Goal: Task Accomplishment & Management: Use online tool/utility

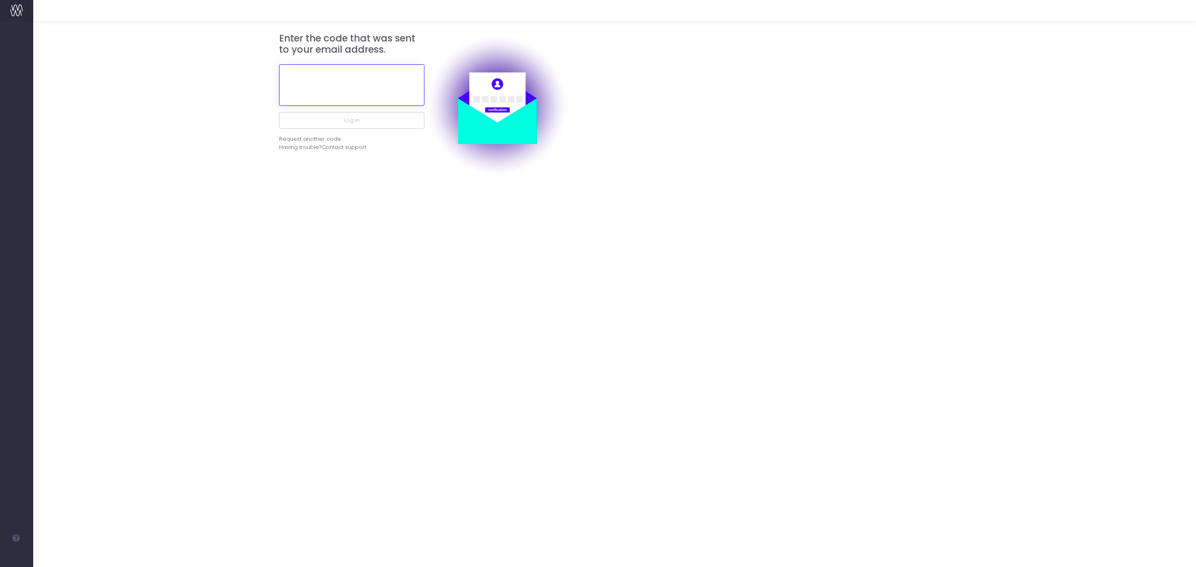
click at [365, 85] on input "text" at bounding box center [351, 85] width 145 height 42
paste input "934796"
type input "934796"
click at [343, 115] on button "Log in" at bounding box center [351, 120] width 145 height 17
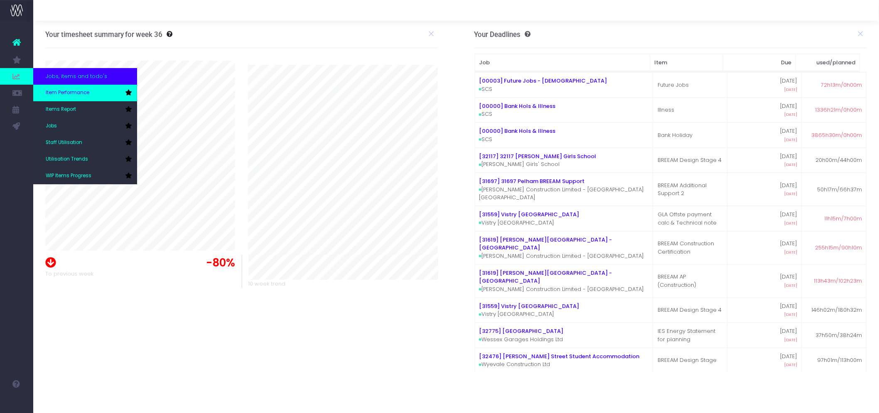
click at [69, 89] on span "Item Performance" at bounding box center [68, 92] width 44 height 7
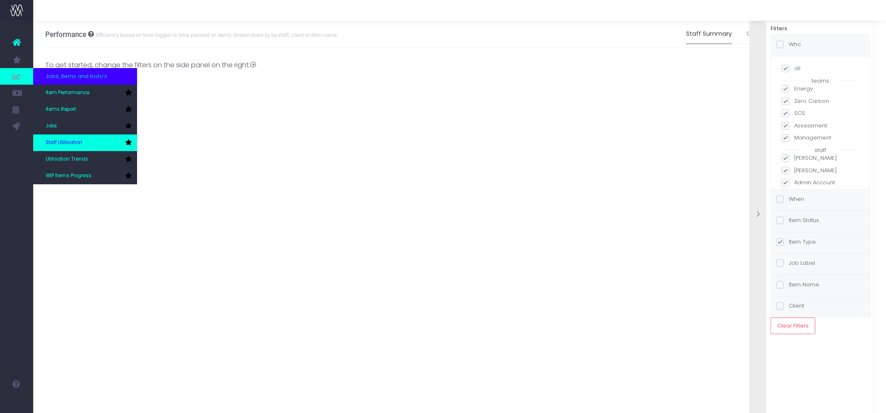
click at [77, 143] on span "Staff Utilisation" at bounding box center [64, 142] width 37 height 7
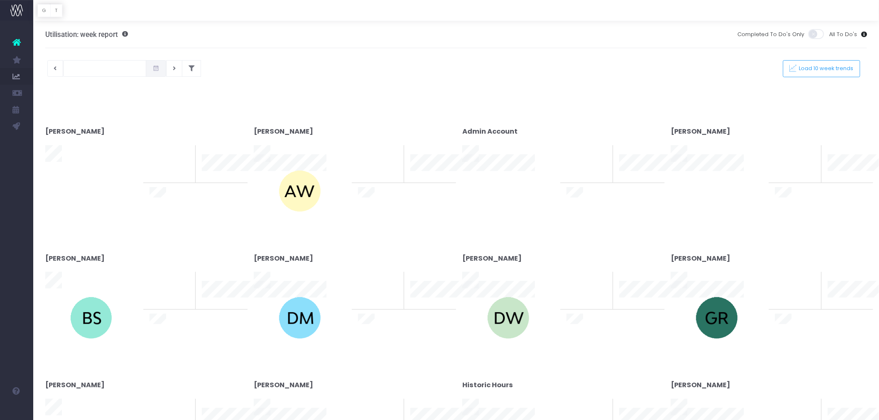
type input "02-09-2025"
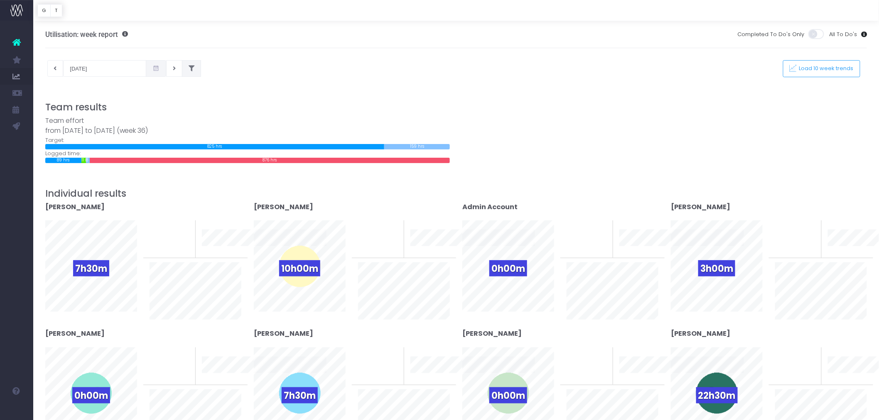
click at [189, 69] on icon at bounding box center [192, 69] width 6 height 0
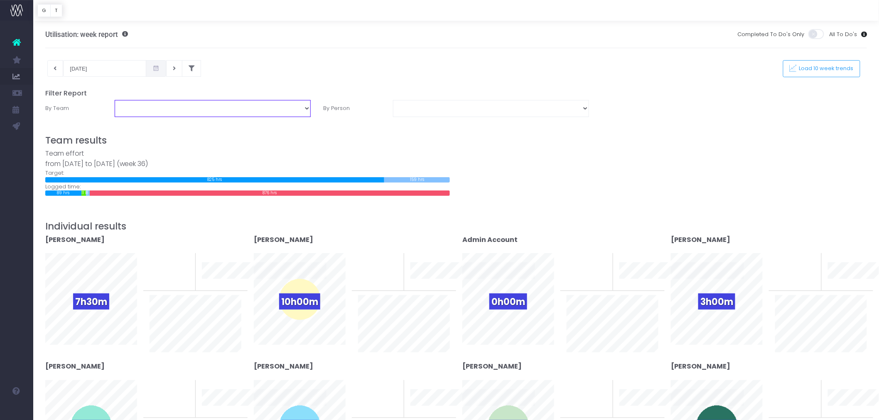
click at [257, 109] on select "Assessment Energy Management SCS Zero Carbon" at bounding box center [213, 108] width 196 height 17
select select "Energy"
click at [115, 100] on select "Assessment Energy Management SCS Zero Carbon" at bounding box center [213, 108] width 196 height 17
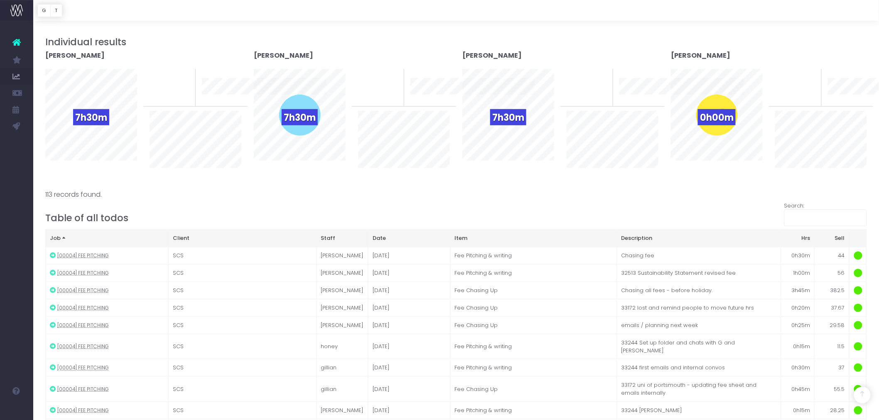
scroll to position [92, 0]
